Goal: Transaction & Acquisition: Purchase product/service

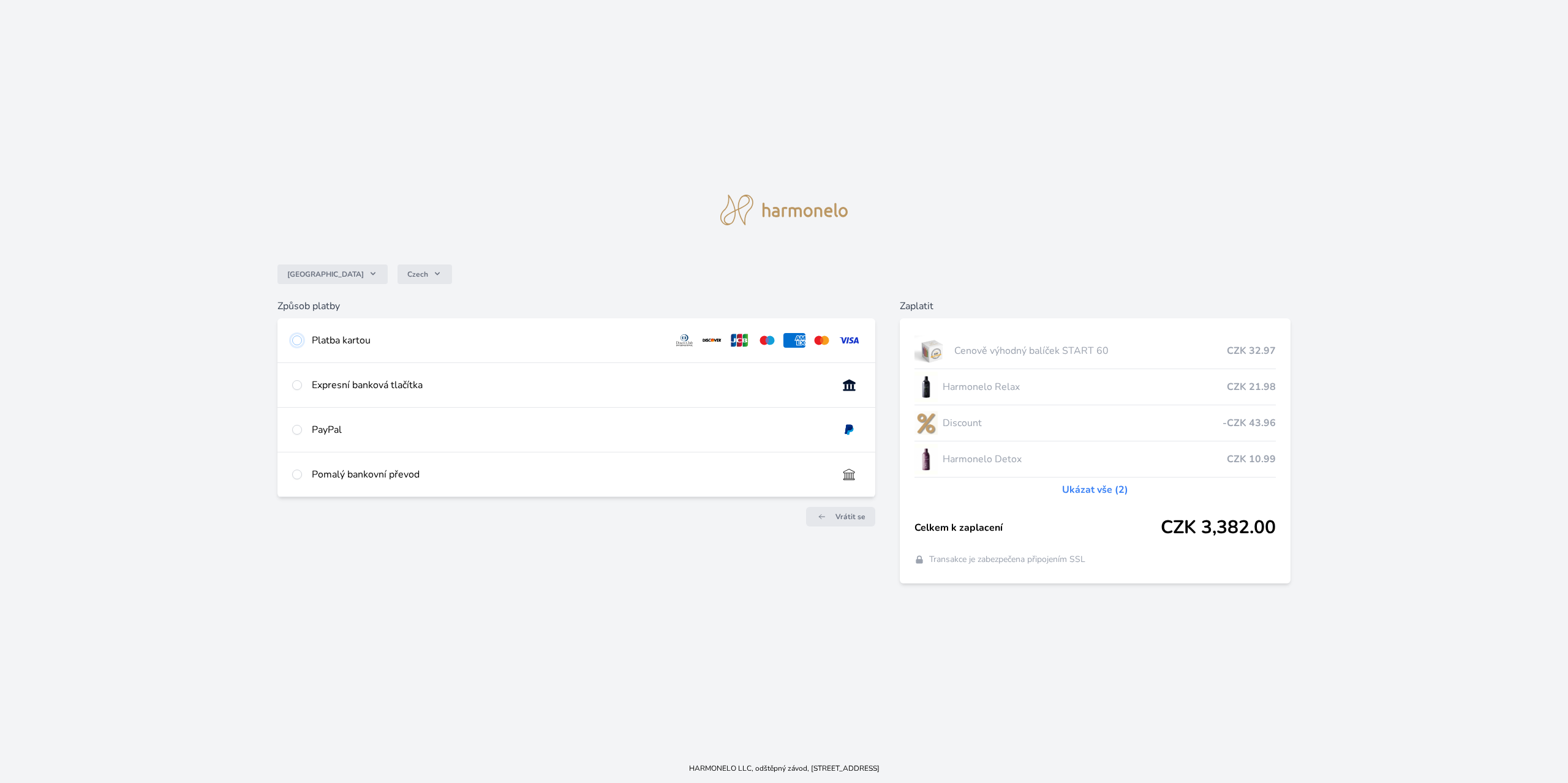
click at [298, 344] on input "radio" at bounding box center [297, 341] width 10 height 10
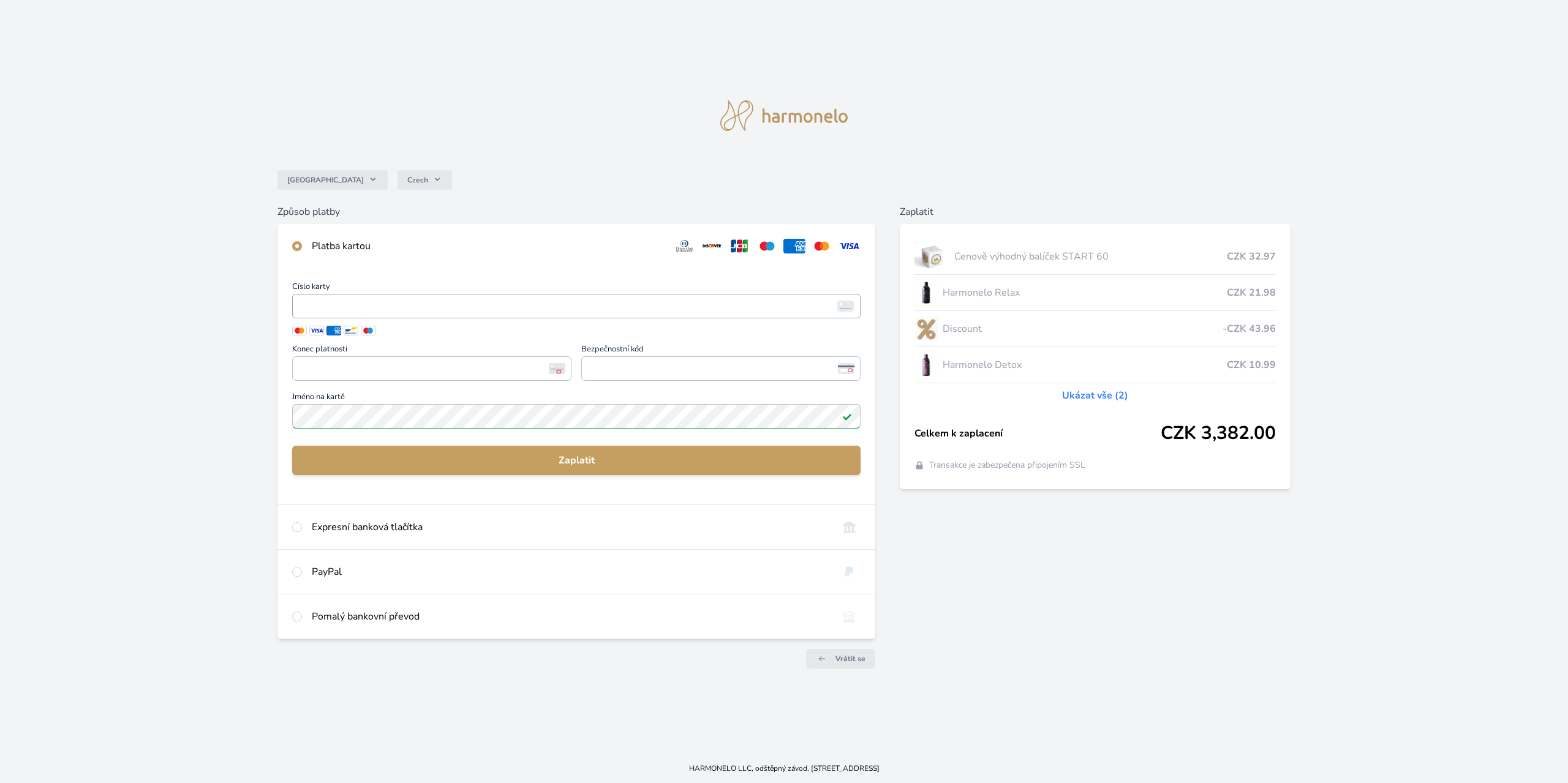
click at [845, 307] on img at bounding box center [845, 306] width 16 height 11
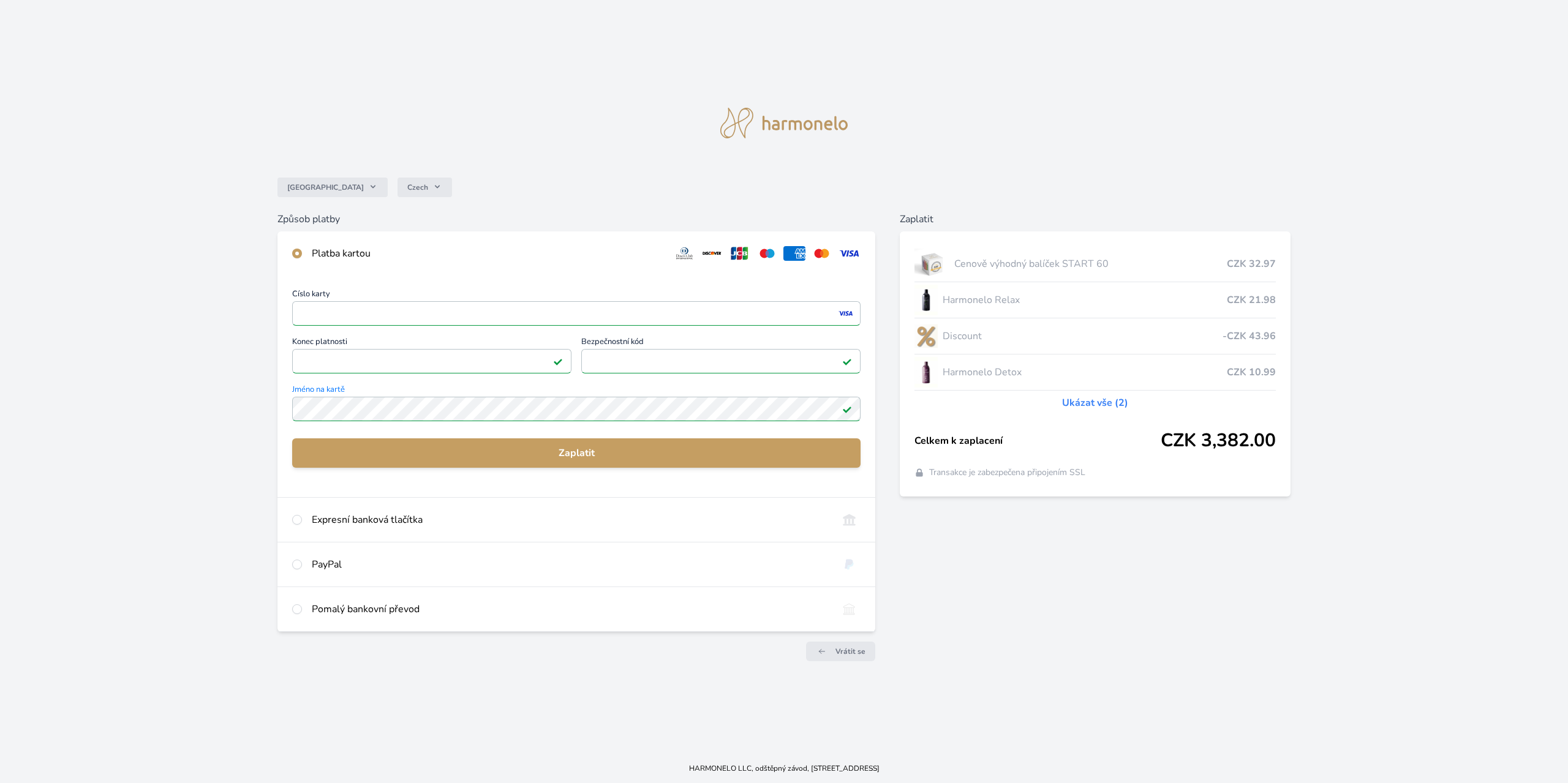
click at [533, 531] on div "Expresní banková tlačítka" at bounding box center [577, 520] width 598 height 44
radio input "false"
radio input "true"
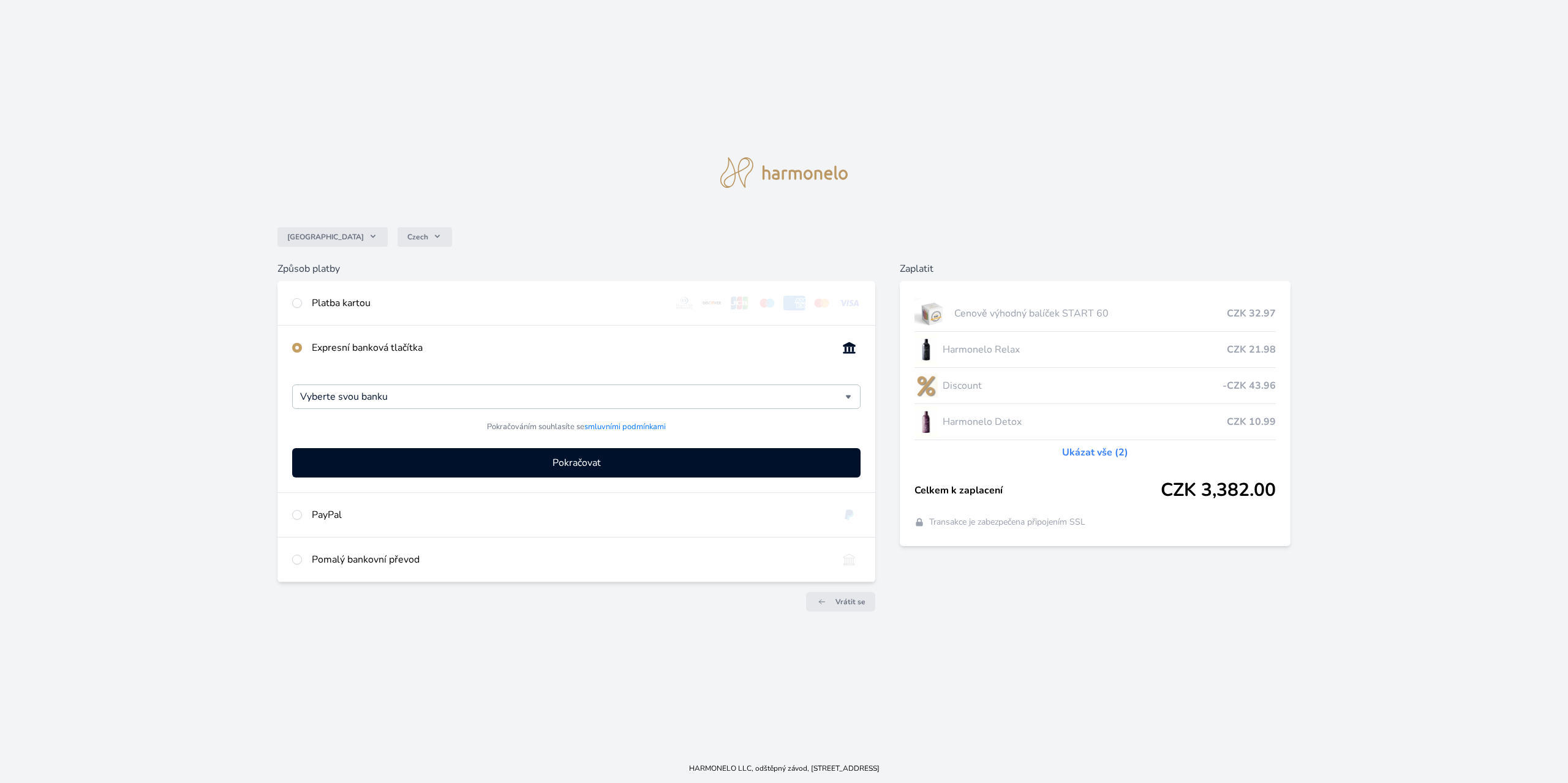
click at [494, 305] on div "Platba kartou" at bounding box center [487, 302] width 352 height 15
radio input "true"
radio input "false"
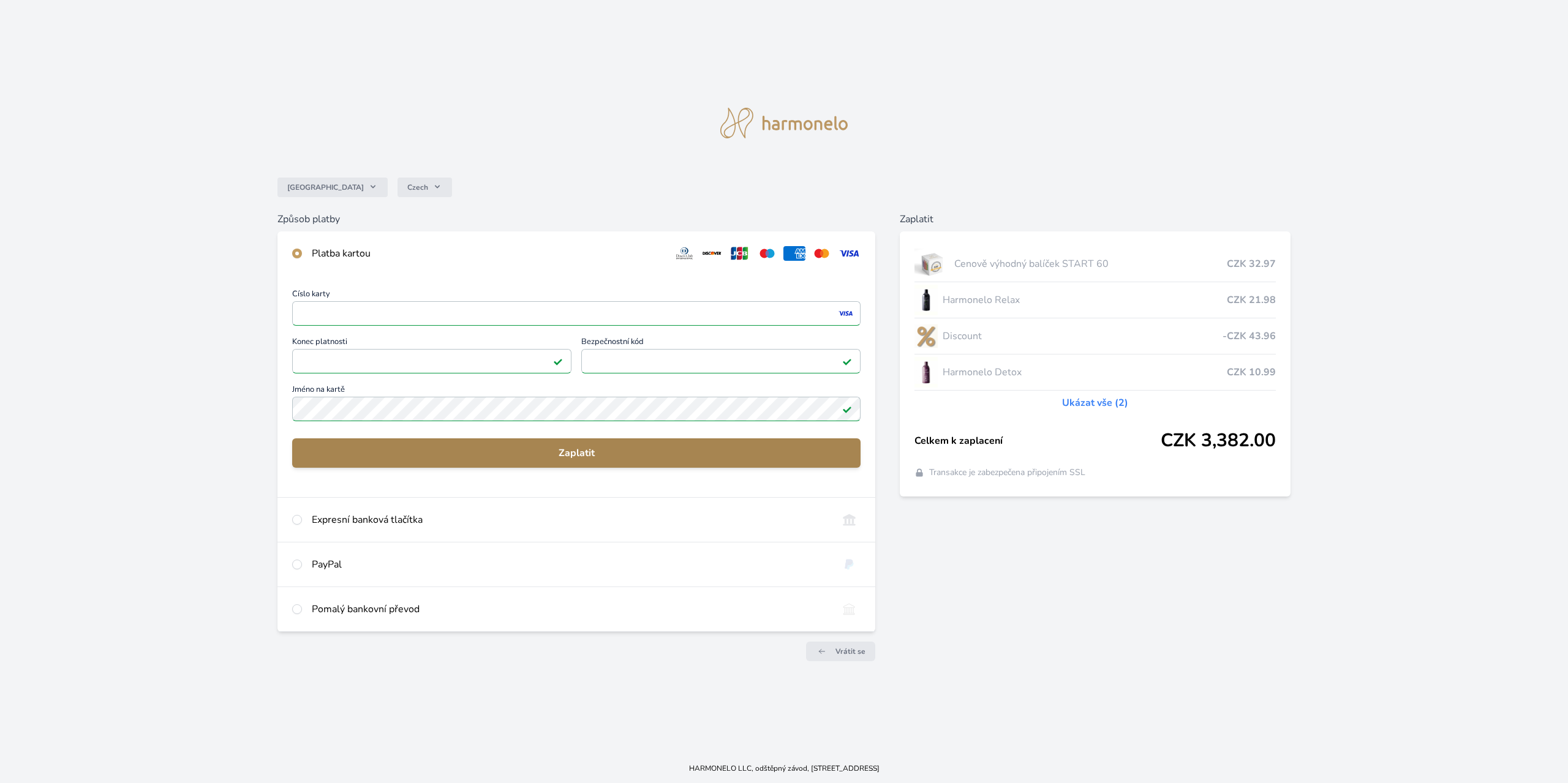
click at [571, 452] on span "Zaplatit" at bounding box center [576, 453] width 549 height 15
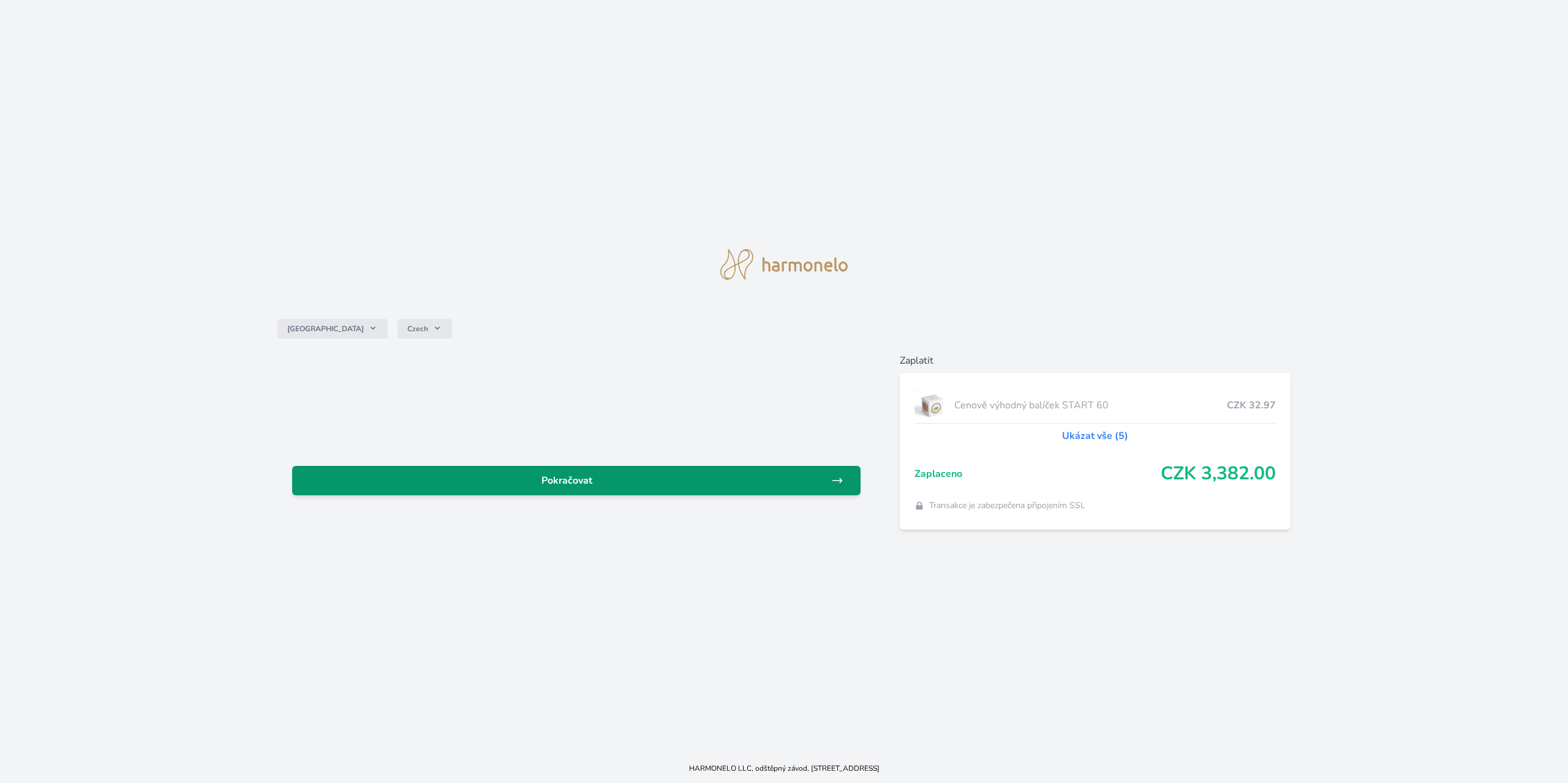
click at [594, 482] on span "Pokračovat" at bounding box center [566, 481] width 529 height 15
